Goal: Task Accomplishment & Management: Complete application form

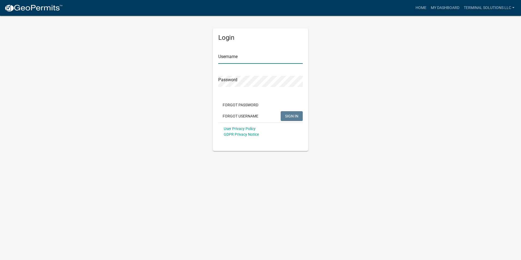
type input "Terminal Solutions LLC"
click at [291, 116] on span "SIGN IN" at bounding box center [291, 116] width 13 height 4
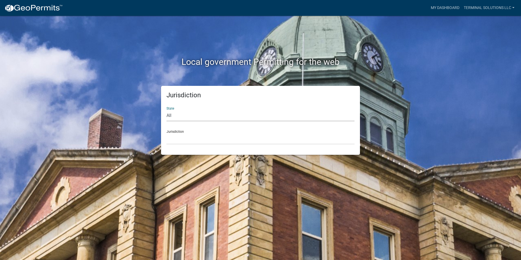
click at [218, 114] on select "All [US_STATE] [US_STATE] [US_STATE] [US_STATE] [US_STATE] [US_STATE] [US_STATE…" at bounding box center [260, 115] width 188 height 11
select select "[US_STATE]"
click at [166, 110] on select "All [US_STATE] [US_STATE] [US_STATE] [US_STATE] [US_STATE] [US_STATE] [US_STATE…" at bounding box center [260, 115] width 188 height 11
click at [201, 143] on select "[GEOGRAPHIC_DATA], [US_STATE] [GEOGRAPHIC_DATA], [US_STATE] [GEOGRAPHIC_DATA], …" at bounding box center [260, 138] width 188 height 11
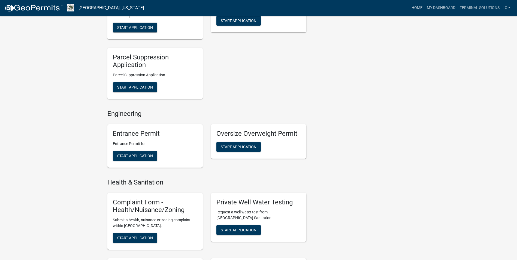
scroll to position [490, 0]
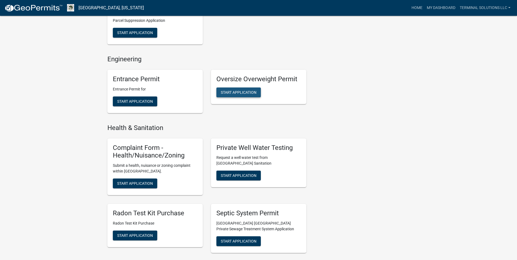
click at [239, 90] on span "Start Application" at bounding box center [239, 92] width 36 height 4
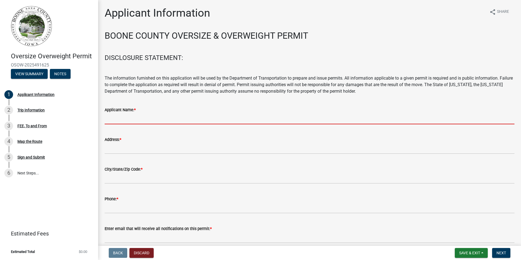
click at [126, 118] on input "Applicant Name: *" at bounding box center [310, 118] width 410 height 11
type input "Terminal Solutions LLC"
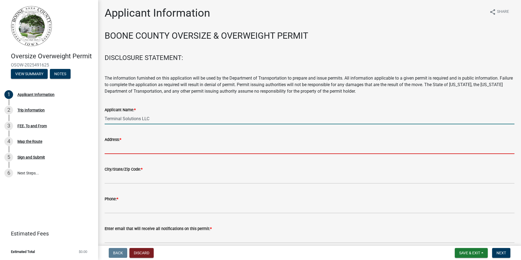
type input "PO Box 320"
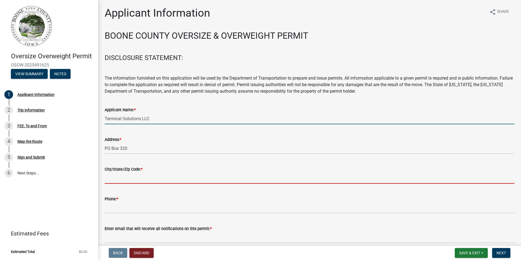
type input "[GEOGRAPHIC_DATA]"
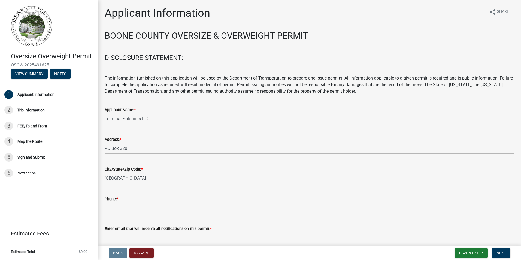
type input "5152152595"
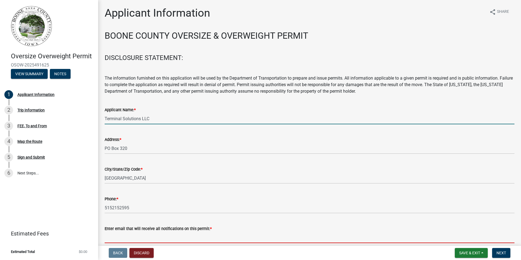
type input "[EMAIL_ADDRESS][DOMAIN_NAME]"
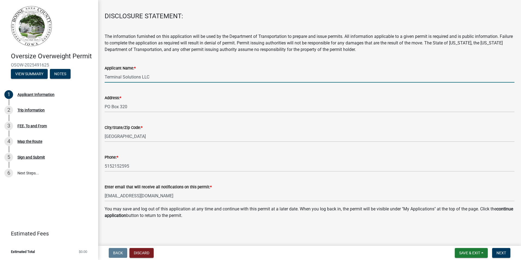
scroll to position [43, 0]
click at [505, 253] on span "Next" at bounding box center [501, 253] width 10 height 4
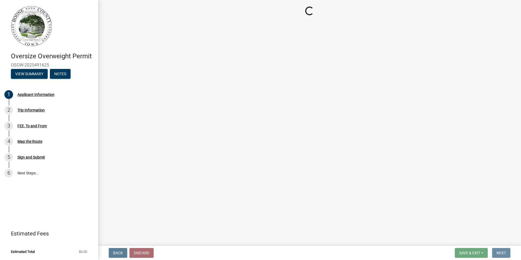
scroll to position [0, 0]
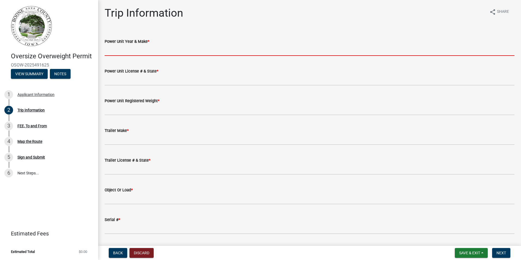
click at [146, 51] on input "Power Unit Year & Make *" at bounding box center [310, 50] width 410 height 11
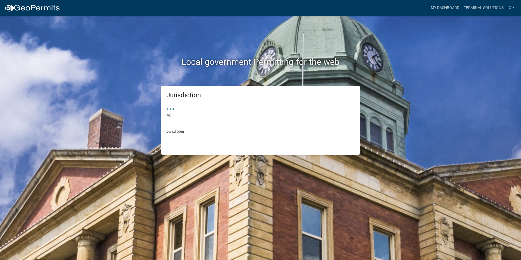
click at [186, 116] on select "All [US_STATE] [US_STATE] [US_STATE] [US_STATE] [US_STATE] [US_STATE] [US_STATE…" at bounding box center [260, 115] width 188 height 11
select select "[US_STATE]"
click at [166, 110] on select "All [US_STATE] [US_STATE] [US_STATE] [US_STATE] [US_STATE] [US_STATE] [US_STATE…" at bounding box center [260, 115] width 188 height 11
click at [188, 133] on select "[GEOGRAPHIC_DATA], [US_STATE] [GEOGRAPHIC_DATA], [US_STATE] [GEOGRAPHIC_DATA], …" at bounding box center [260, 138] width 188 height 11
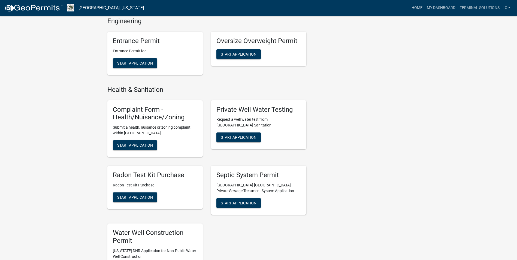
scroll to position [516, 0]
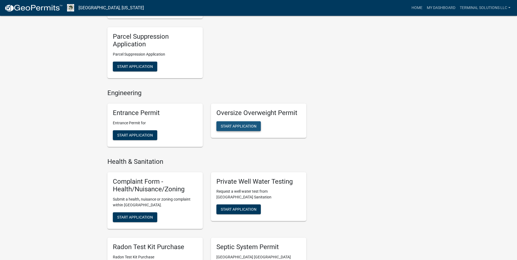
click at [239, 121] on button "Start Application" at bounding box center [238, 126] width 44 height 10
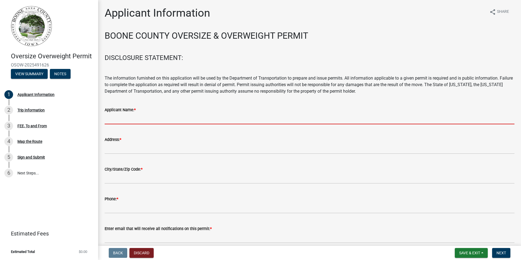
click at [179, 119] on input "Applicant Name: *" at bounding box center [310, 118] width 410 height 11
type input "Terminal Solutions LLC"
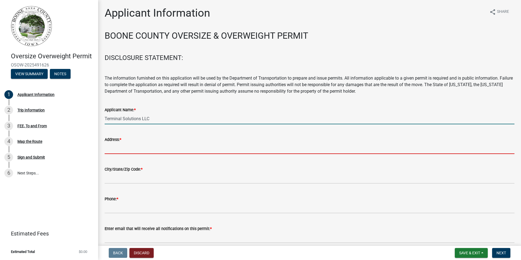
type input "PO Box 320"
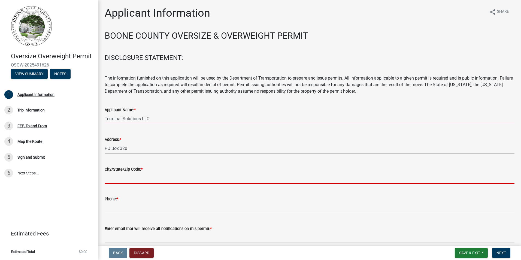
type input "[GEOGRAPHIC_DATA]"
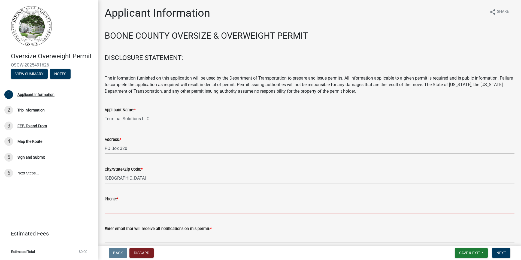
type input "5152152595"
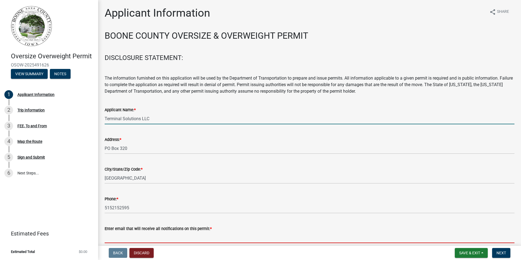
type input "[EMAIL_ADDRESS][DOMAIN_NAME]"
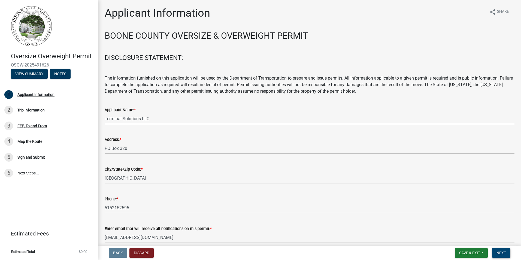
click at [502, 252] on span "Next" at bounding box center [501, 253] width 10 height 4
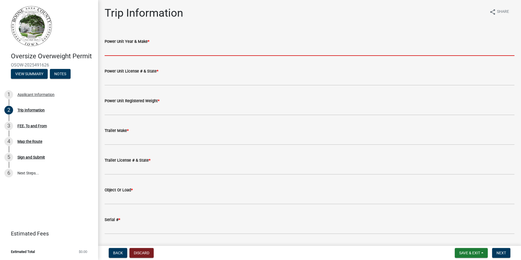
click at [172, 51] on input "Power Unit Year & Make *" at bounding box center [310, 50] width 410 height 11
click at [151, 50] on input "Power Unit Year & Make *" at bounding box center [310, 50] width 410 height 11
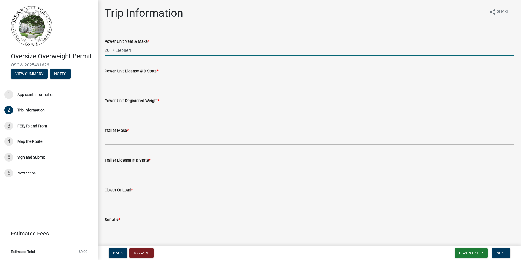
type input "2017 Liebherr"
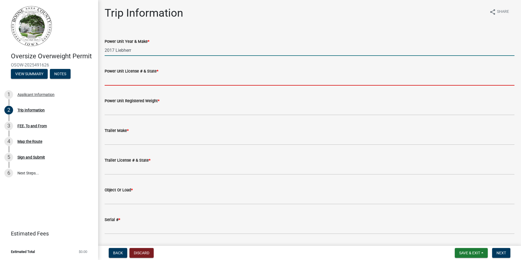
click at [134, 83] on input "Power Unit License # & State *" at bounding box center [310, 79] width 410 height 11
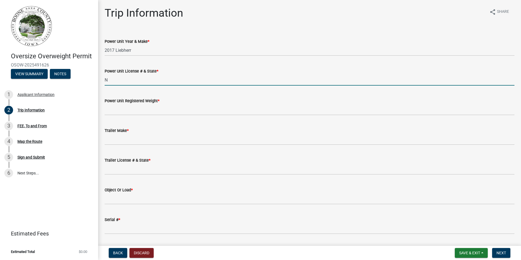
type input "NA"
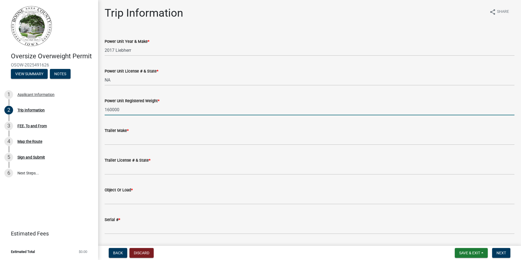
type input "160000"
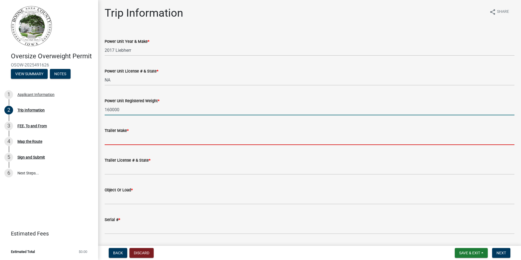
click at [133, 141] on input "Trailer Make *" at bounding box center [310, 139] width 410 height 11
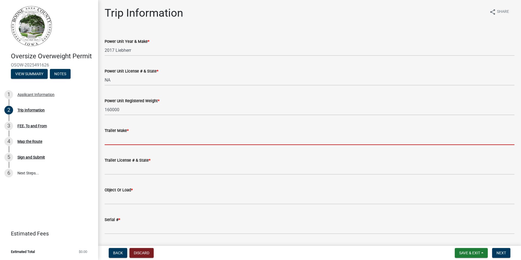
type input "NA"
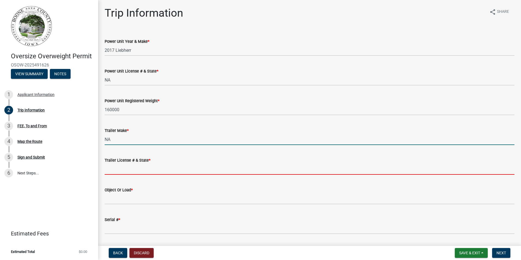
click at [121, 173] on input "Trailer License # & State *" at bounding box center [310, 168] width 410 height 11
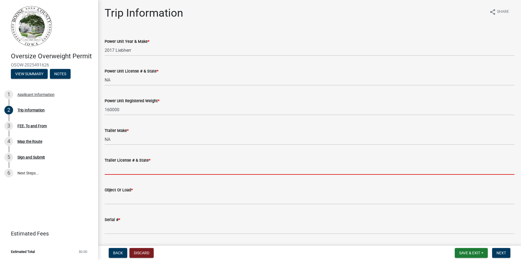
type input "NA"
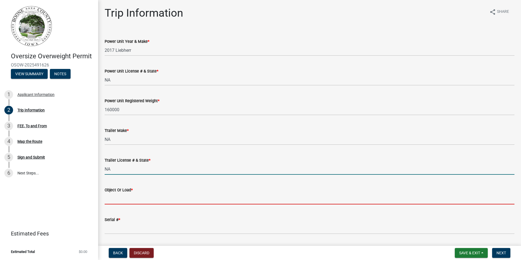
click at [123, 199] on input "Object Or Load *" at bounding box center [310, 198] width 410 height 11
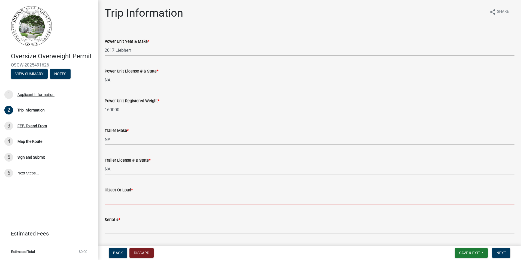
type input "SME Crane"
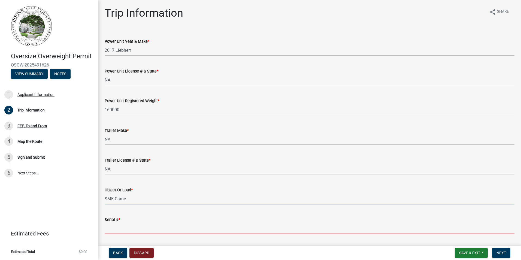
click at [124, 225] on input "Serial # *" at bounding box center [310, 228] width 410 height 11
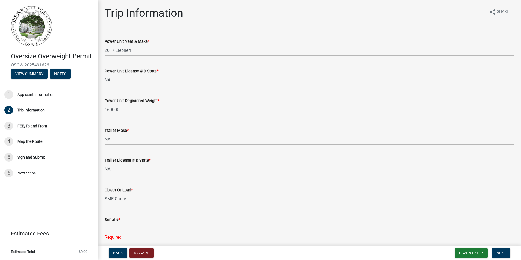
click at [115, 230] on input "Serial # *" at bounding box center [310, 228] width 410 height 11
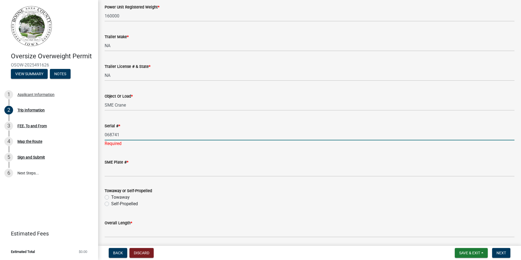
scroll to position [109, 0]
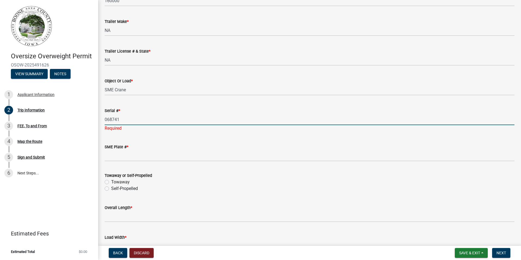
type input "068741"
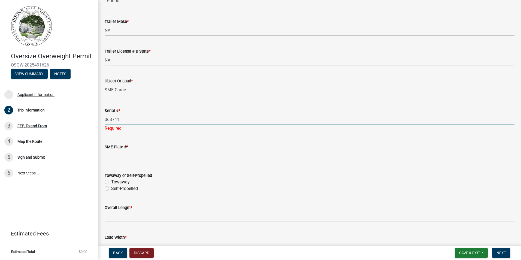
click at [126, 157] on wm-data-entity-input "SME Plate # *" at bounding box center [310, 151] width 410 height 30
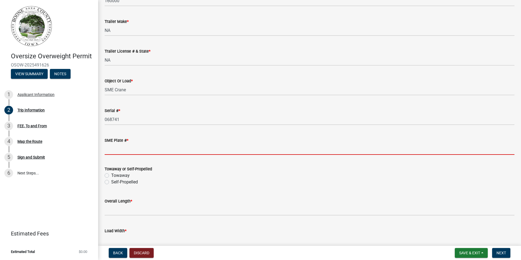
type input "NA"
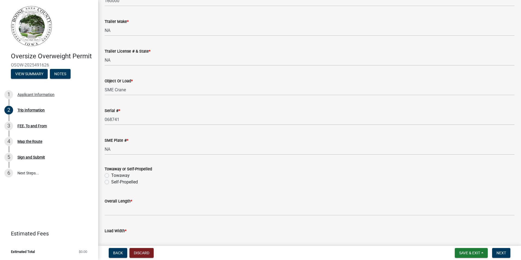
click at [111, 182] on label "Self-Propelled" at bounding box center [124, 182] width 27 height 7
click at [111, 182] on input "Self-Propelled" at bounding box center [113, 181] width 4 height 4
radio input "true"
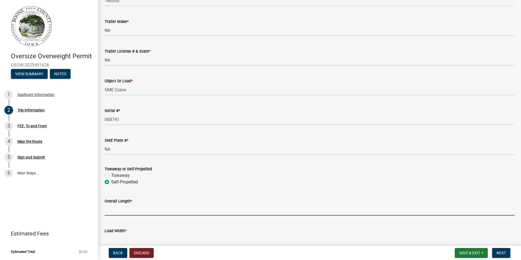
click at [120, 215] on input "Overall Length *" at bounding box center [310, 209] width 410 height 11
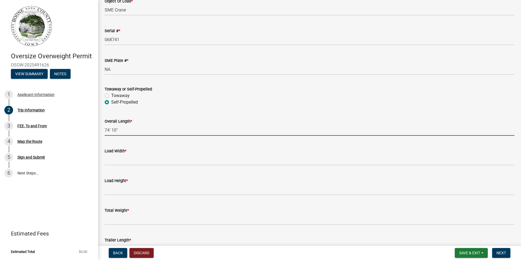
scroll to position [191, 0]
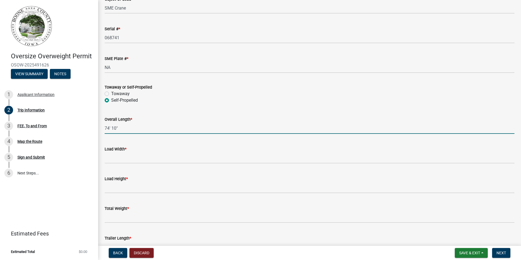
type input "74' 10""
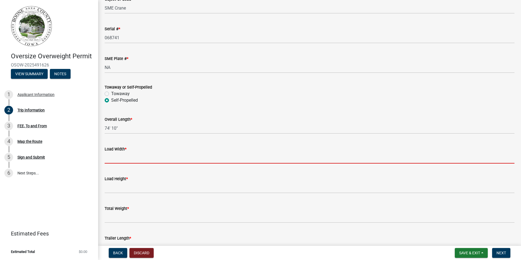
click at [117, 157] on input "[PERSON_NAME] *" at bounding box center [310, 157] width 410 height 11
type input "9' 6""
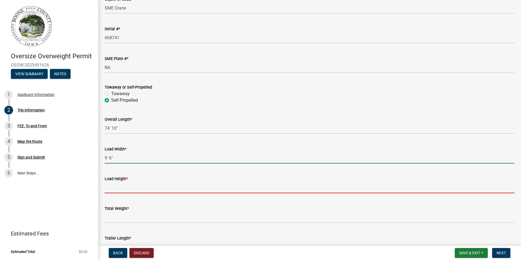
type input "13' 6""
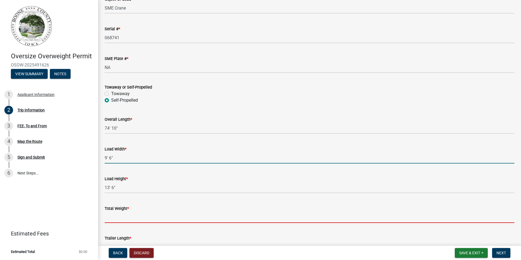
type input "120000"
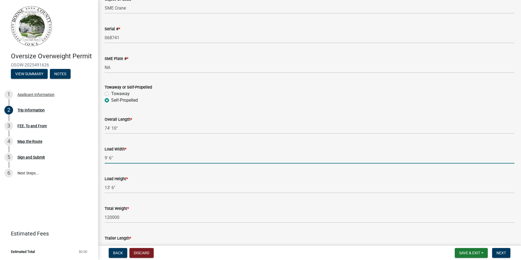
type input "NA"
type input "72' 0""
type input "20000"
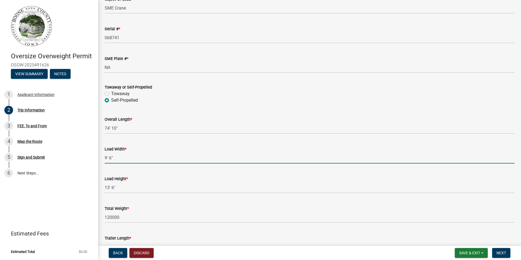
type input "5' 0""
type input "8' 2, 9' 5", 5' 6", 14' 11", 4' 1""
type input "10' 0""
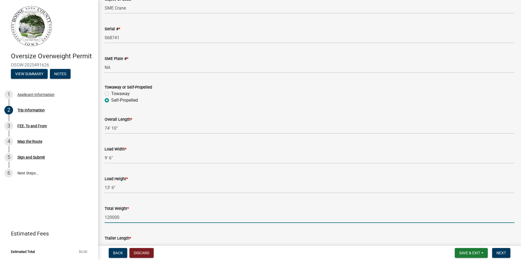
click at [119, 218] on input "120000" at bounding box center [310, 217] width 410 height 11
drag, startPoint x: 104, startPoint y: 218, endPoint x: 78, endPoint y: 218, distance: 25.6
click at [78, 218] on div "Oversize Overweight Permit OSOW-2025491626 View Summary Notes 1 Applicant Infor…" at bounding box center [260, 130] width 521 height 260
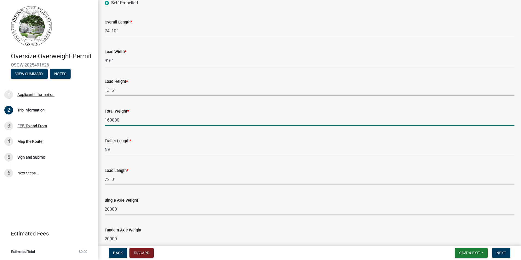
scroll to position [300, 0]
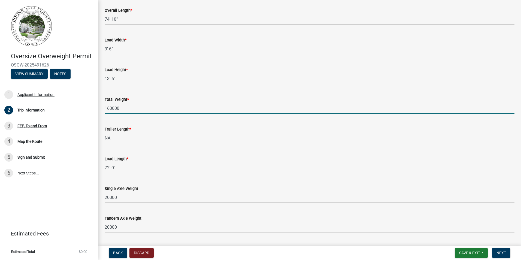
type input "160000"
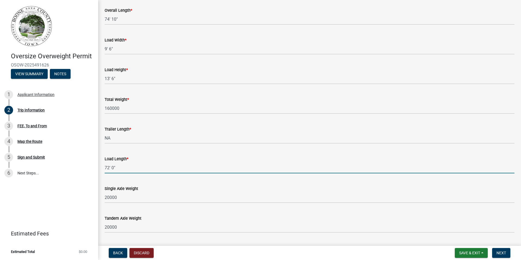
click at [108, 169] on input "72' 0"" at bounding box center [310, 167] width 410 height 11
click at [112, 168] on input "74' 0"" at bounding box center [310, 167] width 410 height 11
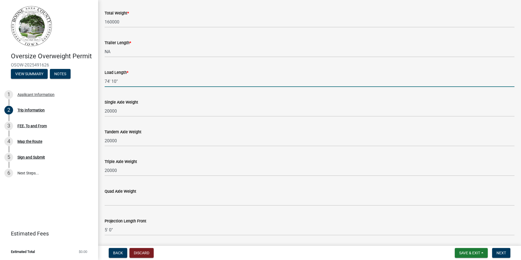
scroll to position [381, 0]
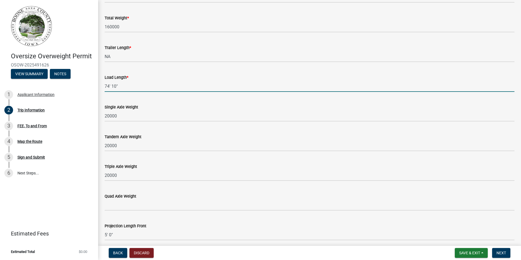
type input "74' 10""
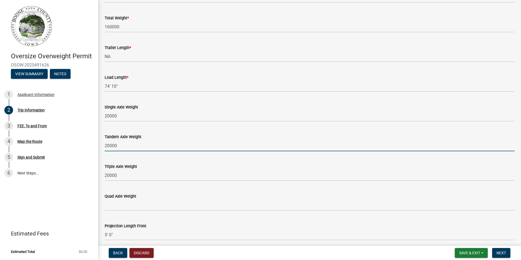
drag, startPoint x: 121, startPoint y: 146, endPoint x: 103, endPoint y: 147, distance: 18.0
click at [103, 147] on div "Tandem Axle Weight 20000" at bounding box center [310, 138] width 418 height 25
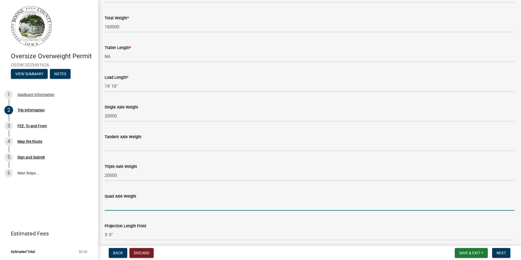
click at [107, 204] on input "Quad Axle Weight" at bounding box center [310, 204] width 410 height 11
type input "20000"
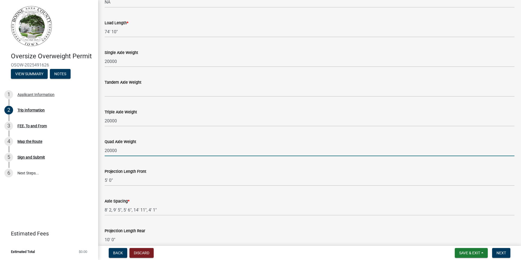
scroll to position [463, 0]
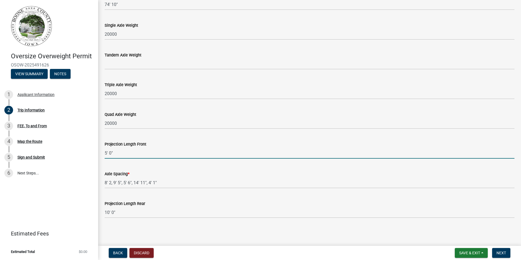
click at [107, 153] on input "5' 0"" at bounding box center [310, 152] width 410 height 11
type input "3' 0""
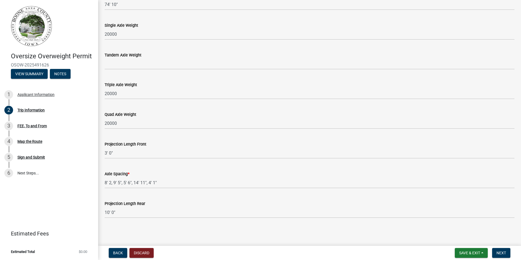
click at [182, 174] on div "Axle Spacing *" at bounding box center [310, 174] width 410 height 7
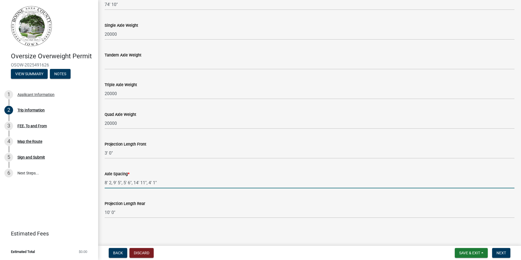
drag, startPoint x: 164, startPoint y: 184, endPoint x: 103, endPoint y: 184, distance: 61.0
click at [103, 184] on div "Axle Spacing * 8' 2, 9' 5", 5' 6", 14' 11", 4' 1"" at bounding box center [310, 175] width 418 height 25
paste input "8", 5' 0", 8' 0", 5' 0", 18' 6", 4' 6", 4' 6"
click at [210, 179] on input "8' 8", 5' 0", 8' 0", 5' 0", 18' 6", 4' 6", 4' 6"" at bounding box center [310, 182] width 410 height 11
type input "8' 8", 5' 0", 8' 0", 5' 0", 18' 6", 4' 6", 4' 6""
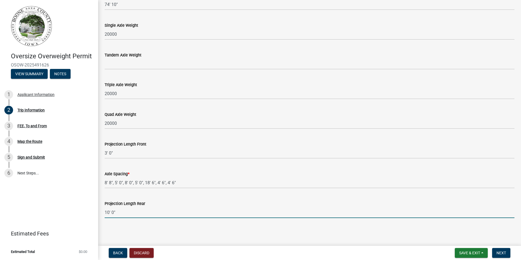
click at [156, 208] on input "10' 0"" at bounding box center [310, 212] width 410 height 11
click at [502, 255] on span "Next" at bounding box center [501, 253] width 10 height 4
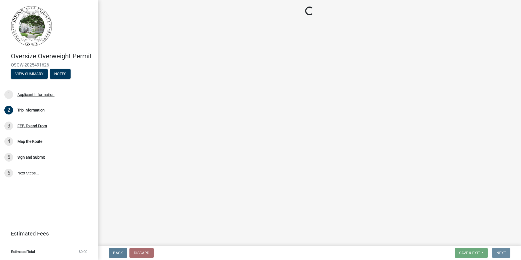
scroll to position [0, 0]
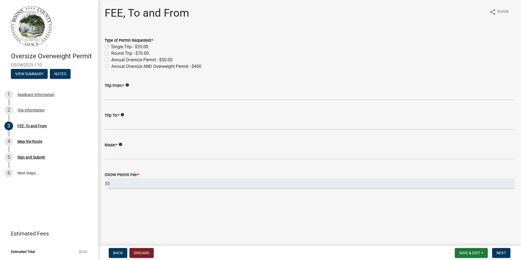
click at [111, 46] on label "Single Trip - $35.00" at bounding box center [129, 47] width 37 height 7
click at [111, 46] on input "Single Trip - $35.00" at bounding box center [113, 46] width 4 height 4
radio input "true"
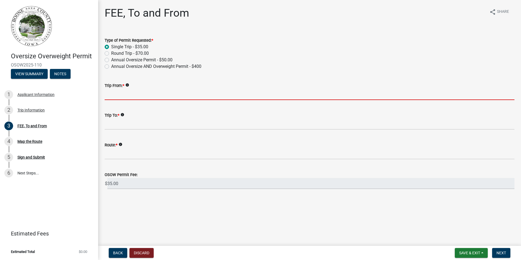
click at [119, 94] on input "Trip From: *" at bounding box center [310, 94] width 410 height 11
type input "[STREET_ADDRESS][US_STATE]"
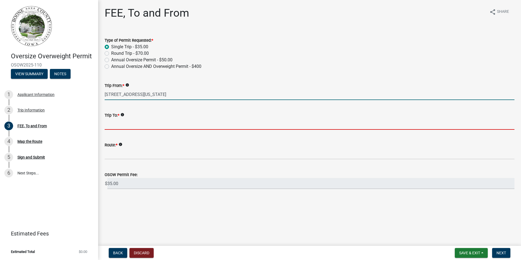
click at [125, 125] on input "Trip To: *" at bounding box center [310, 124] width 410 height 11
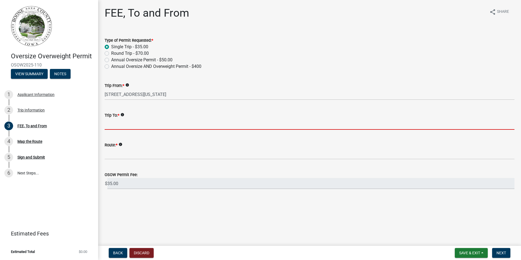
type input "[STREET_ADDRESS]"
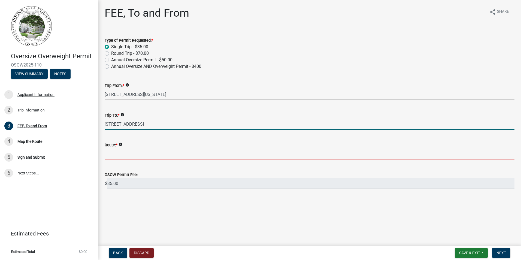
click at [120, 154] on input "Route: *" at bounding box center [310, 153] width 410 height 11
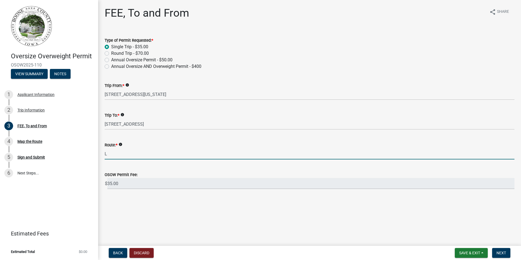
drag, startPoint x: 138, startPoint y: 154, endPoint x: 127, endPoint y: 153, distance: 10.6
click at [127, 153] on input "L" at bounding box center [310, 153] width 410 height 11
click at [134, 154] on input "L" at bounding box center [310, 153] width 410 height 11
click at [137, 154] on input "L" at bounding box center [310, 153] width 410 height 11
click at [178, 156] on input "L" at bounding box center [310, 153] width 410 height 11
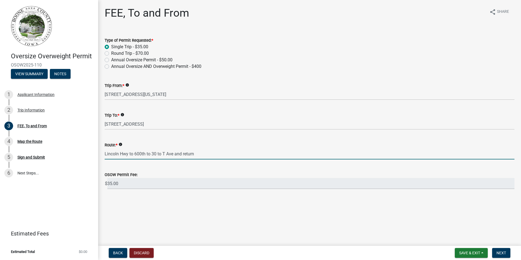
click at [195, 152] on input "Lincoln Hwy to 600th to 30 to T Ave and return" at bounding box center [310, 153] width 410 height 11
click at [197, 153] on input "Lincoln Hwy to 600th to 30 to T Ave and return" at bounding box center [310, 153] width 410 height 11
drag, startPoint x: 195, startPoint y: 153, endPoint x: 175, endPoint y: 154, distance: 20.5
click at [175, 154] on input "Lincoln Hwy to 600th to 30 to T Ave and return" at bounding box center [310, 153] width 410 height 11
click at [174, 156] on input "Lincoln Hwy to 600th to 30 to [GEOGRAPHIC_DATA]" at bounding box center [310, 153] width 410 height 11
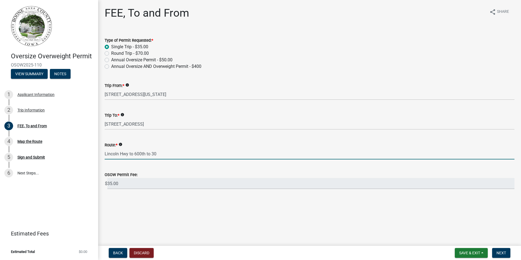
type input "Lincoln Hwy to 600th to 30"
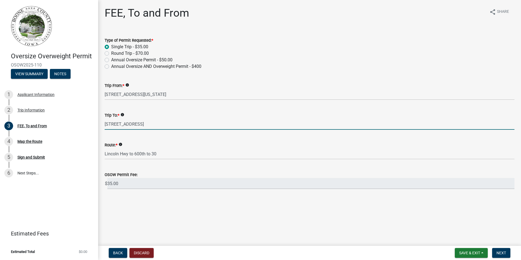
drag, startPoint x: 164, startPoint y: 126, endPoint x: 101, endPoint y: 129, distance: 63.0
click at [101, 129] on div "Trip To: * info [STREET_ADDRESS]" at bounding box center [310, 116] width 418 height 25
paste input "[STREET_ADDRESS]"
type input "1897 [STREET_ADDRESS]"
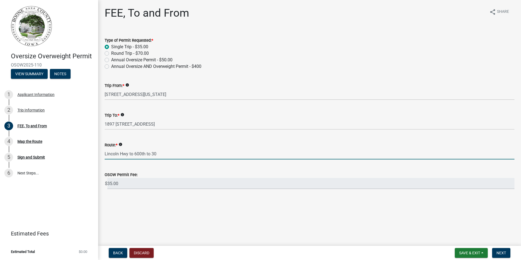
click at [162, 154] on input "Lincoln Hwy to 600th to 30" at bounding box center [310, 153] width 410 height 11
type input "Lincoln Hwy to 600th to 30 to [GEOGRAPHIC_DATA] to [GEOGRAPHIC_DATA]."
click at [501, 251] on span "Next" at bounding box center [501, 253] width 10 height 4
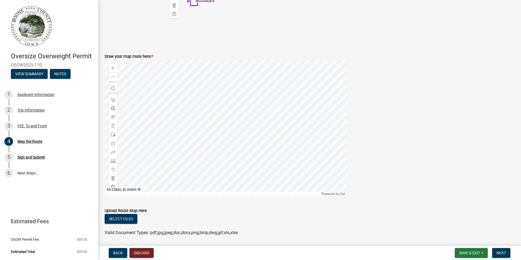
scroll to position [200, 0]
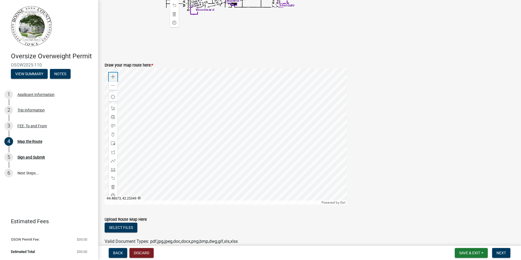
click at [113, 76] on span at bounding box center [113, 77] width 4 height 4
click at [112, 76] on span at bounding box center [113, 77] width 4 height 4
click at [246, 134] on div at bounding box center [226, 136] width 242 height 136
click at [113, 159] on span at bounding box center [113, 161] width 4 height 4
click at [311, 163] on div at bounding box center [226, 136] width 242 height 136
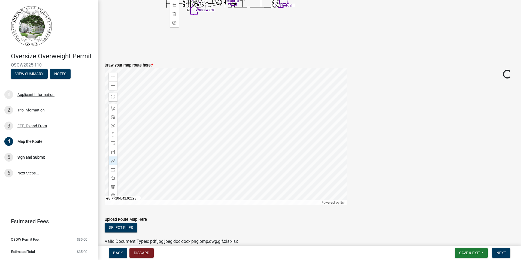
click at [311, 163] on div at bounding box center [226, 136] width 242 height 136
click at [299, 163] on div at bounding box center [226, 136] width 242 height 136
click at [292, 154] on div at bounding box center [226, 136] width 242 height 136
click at [292, 113] on div at bounding box center [226, 136] width 242 height 136
click at [293, 113] on div at bounding box center [226, 136] width 242 height 136
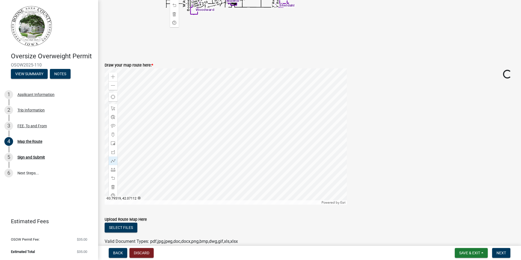
click at [293, 113] on div at bounding box center [226, 136] width 242 height 136
click at [113, 96] on span "Find my location" at bounding box center [113, 97] width 4 height 4
click at [112, 160] on span at bounding box center [113, 161] width 4 height 4
click at [346, 163] on div at bounding box center [226, 136] width 242 height 136
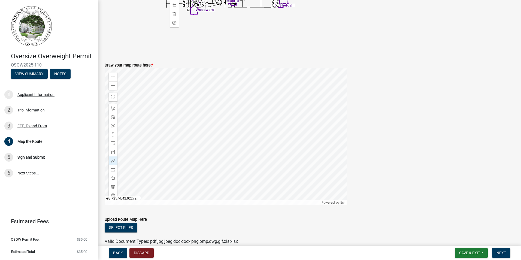
click at [346, 163] on div at bounding box center [226, 136] width 242 height 136
click at [311, 163] on div at bounding box center [226, 136] width 242 height 136
click at [346, 163] on div at bounding box center [226, 136] width 242 height 136
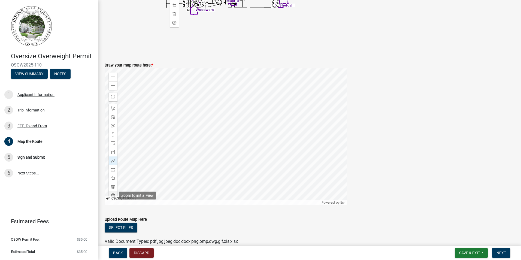
click at [113, 194] on span at bounding box center [113, 195] width 4 height 4
click at [113, 77] on span at bounding box center [113, 77] width 4 height 4
click at [112, 107] on span at bounding box center [113, 108] width 4 height 4
click at [262, 150] on div at bounding box center [226, 136] width 242 height 136
click at [113, 78] on span at bounding box center [113, 77] width 4 height 4
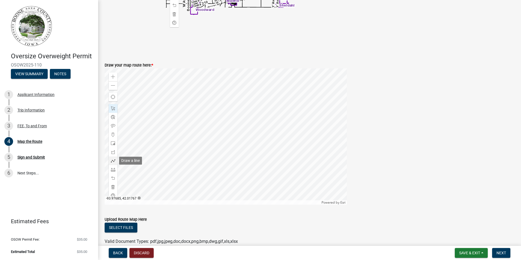
click at [113, 159] on span at bounding box center [113, 161] width 4 height 4
click at [331, 157] on div at bounding box center [226, 136] width 242 height 136
click at [310, 149] on div at bounding box center [226, 136] width 242 height 136
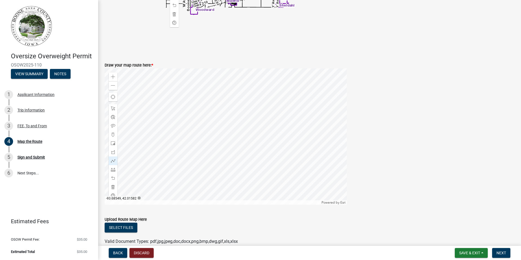
click at [385, 166] on div "Zoom in Zoom out Find my location Powered by Esri [GEOGRAPHIC_DATA] Loading..." at bounding box center [310, 136] width 418 height 136
click at [113, 194] on span at bounding box center [113, 195] width 4 height 4
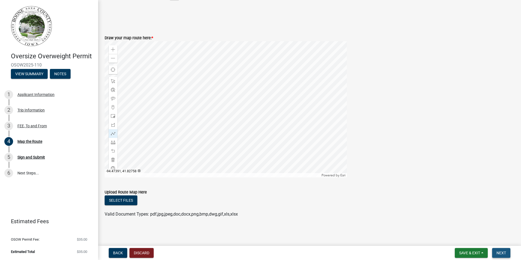
click at [501, 252] on span "Next" at bounding box center [501, 253] width 10 height 4
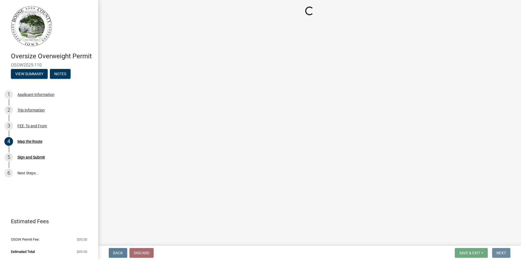
scroll to position [0, 0]
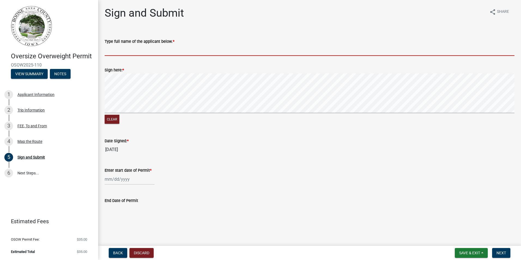
click at [165, 47] on input "Type full name of the applicant below. *" at bounding box center [310, 50] width 410 height 11
type input "Terminal Solutions LLC"
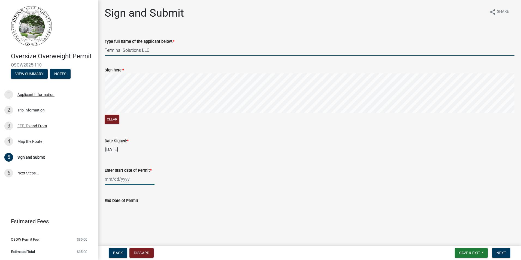
type input "[DATE]"
select select "10"
select select "2025"
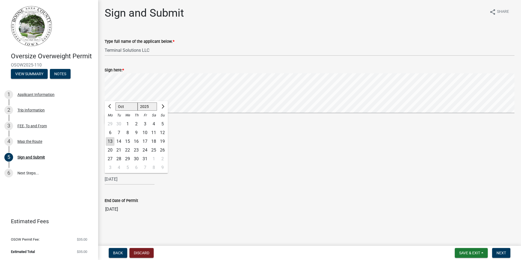
click at [110, 141] on div "13" at bounding box center [110, 141] width 9 height 9
type input "[DATE]"
click at [167, 99] on div "Clear" at bounding box center [310, 99] width 410 height 52
drag, startPoint x: 277, startPoint y: 71, endPoint x: 275, endPoint y: 116, distance: 44.7
click at [275, 116] on form "Sign here: * Clear" at bounding box center [310, 92] width 410 height 65
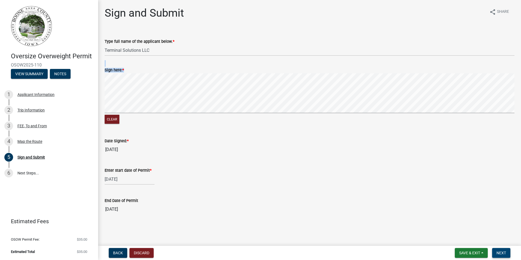
click at [507, 254] on button "Next" at bounding box center [501, 253] width 18 height 10
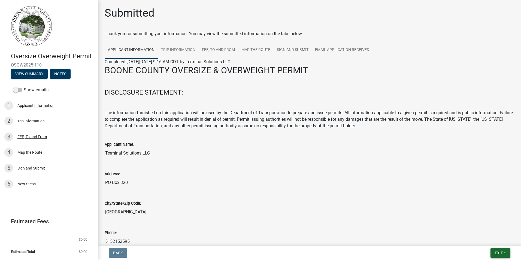
click at [500, 251] on span "Exit" at bounding box center [499, 253] width 8 height 4
click at [475, 242] on button "Save & Exit" at bounding box center [489, 238] width 44 height 13
